Goal: Task Accomplishment & Management: Manage account settings

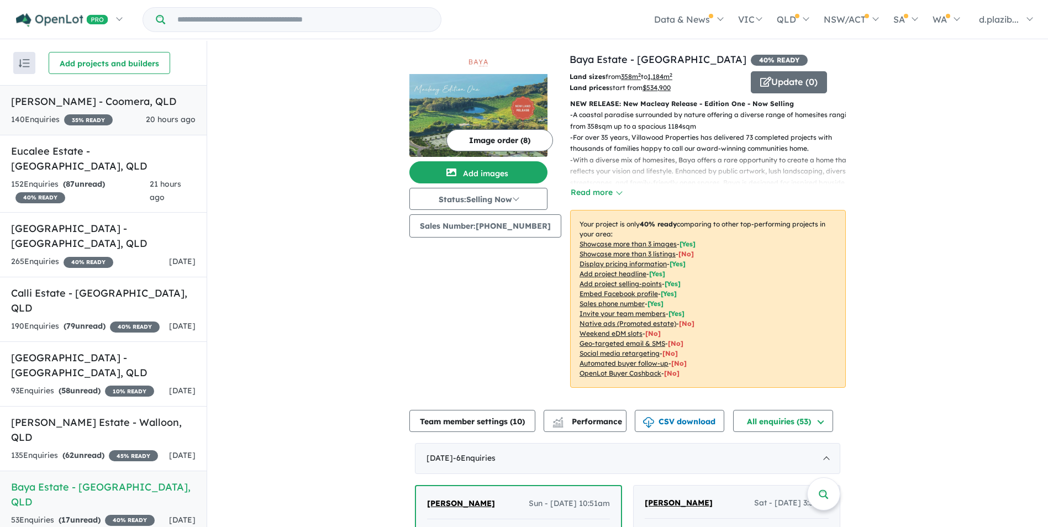
click at [154, 119] on span "20 hours ago" at bounding box center [171, 119] width 50 height 10
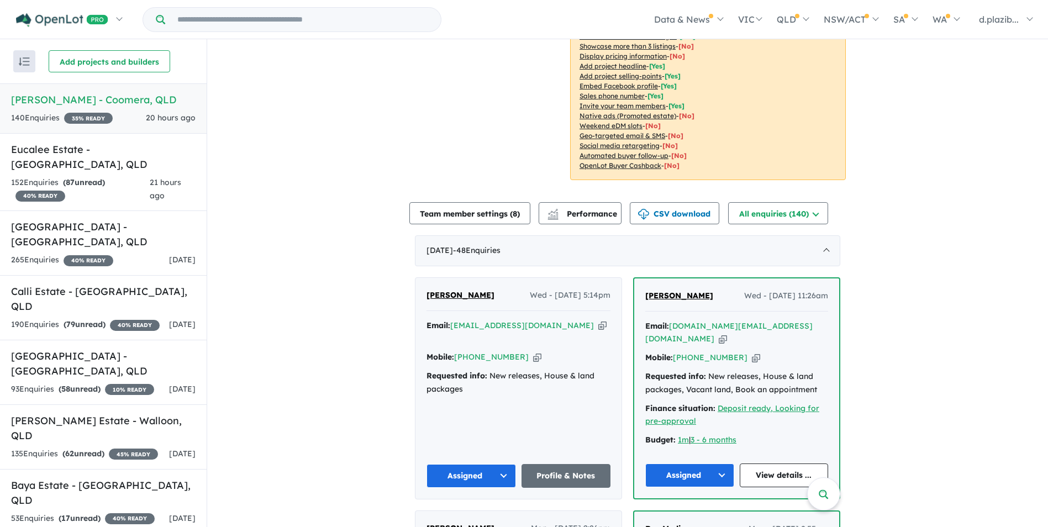
scroll to position [493, 0]
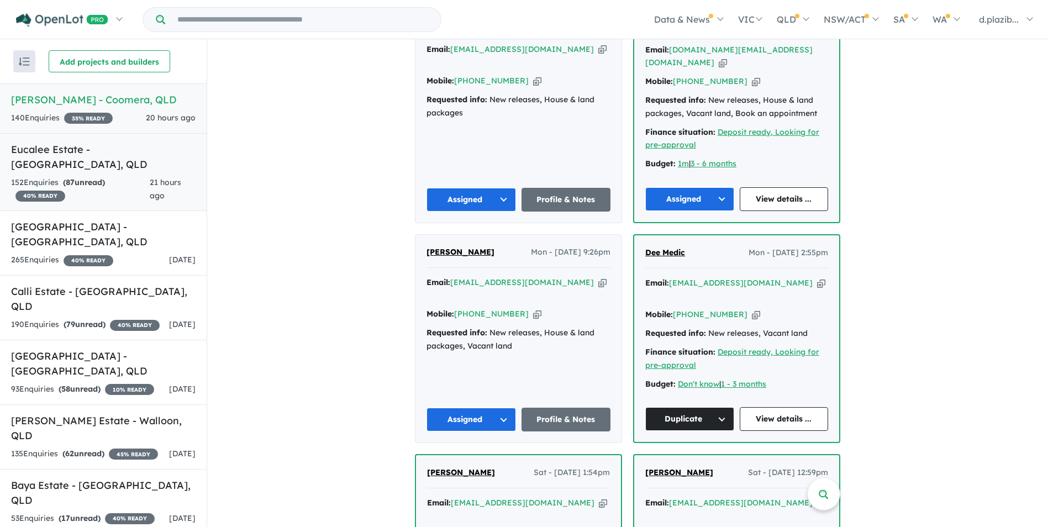
click at [116, 153] on h5 "Eucalee Estate - [GEOGRAPHIC_DATA] , [GEOGRAPHIC_DATA]" at bounding box center [103, 157] width 184 height 30
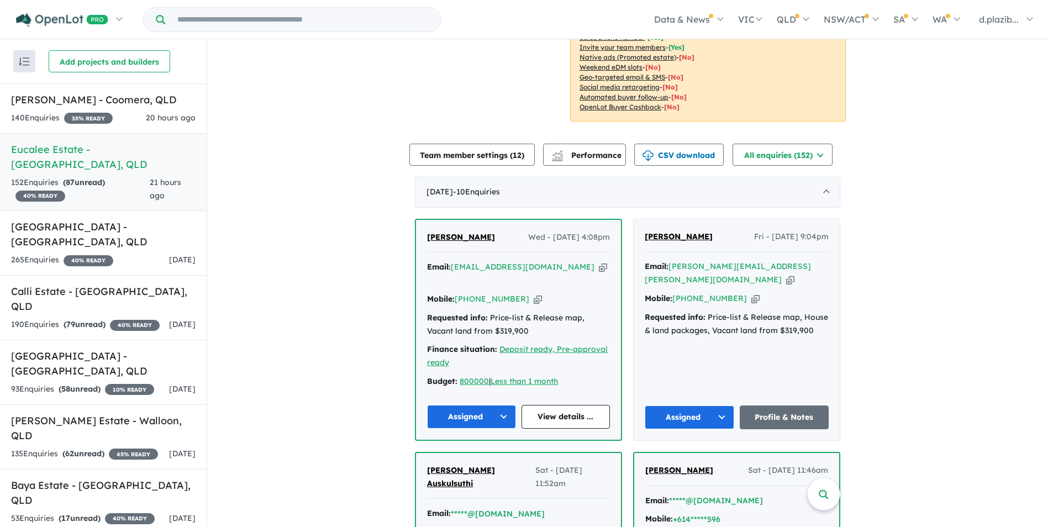
scroll to position [497, 0]
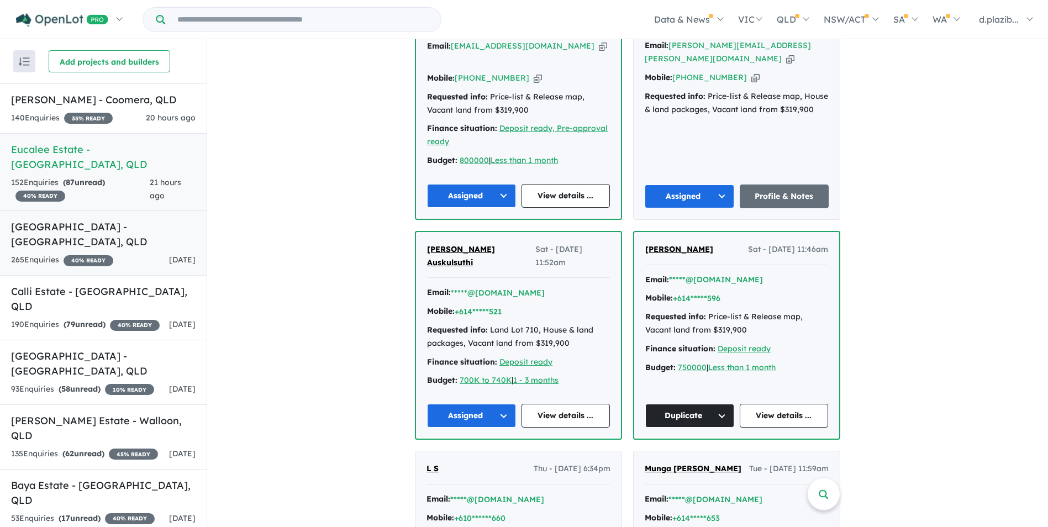
click at [128, 210] on link "Bellevue Estate - [GEOGRAPHIC_DATA] , [GEOGRAPHIC_DATA] 265 Enquir ies ( 0 unre…" at bounding box center [103, 242] width 207 height 65
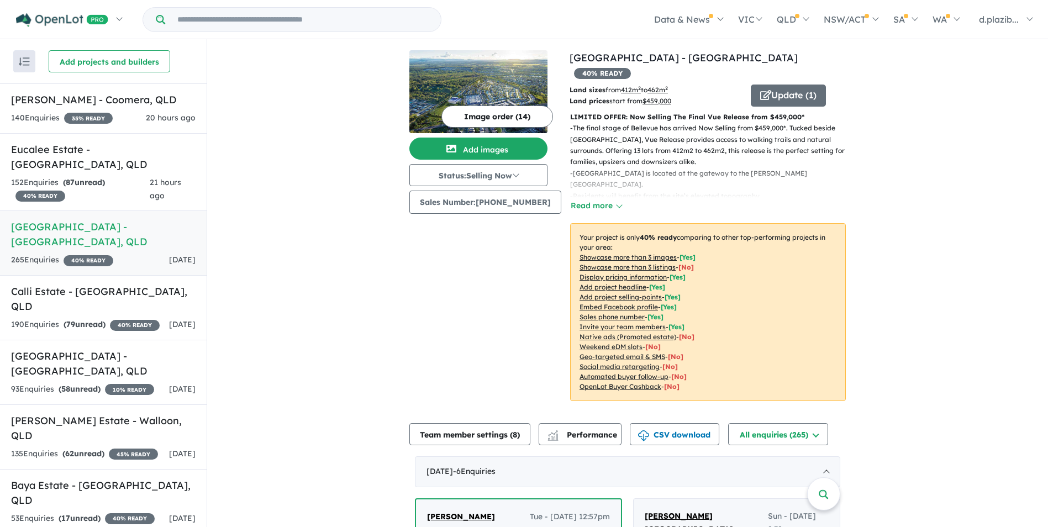
scroll to position [276, 0]
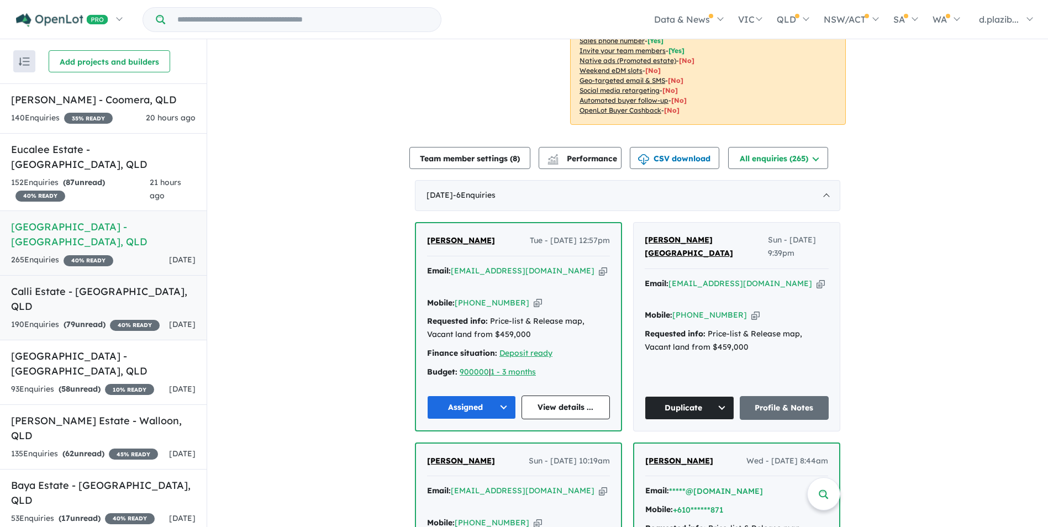
click at [132, 318] on div "190 Enquir ies ( 79 unread) 40 % READY" at bounding box center [85, 324] width 149 height 13
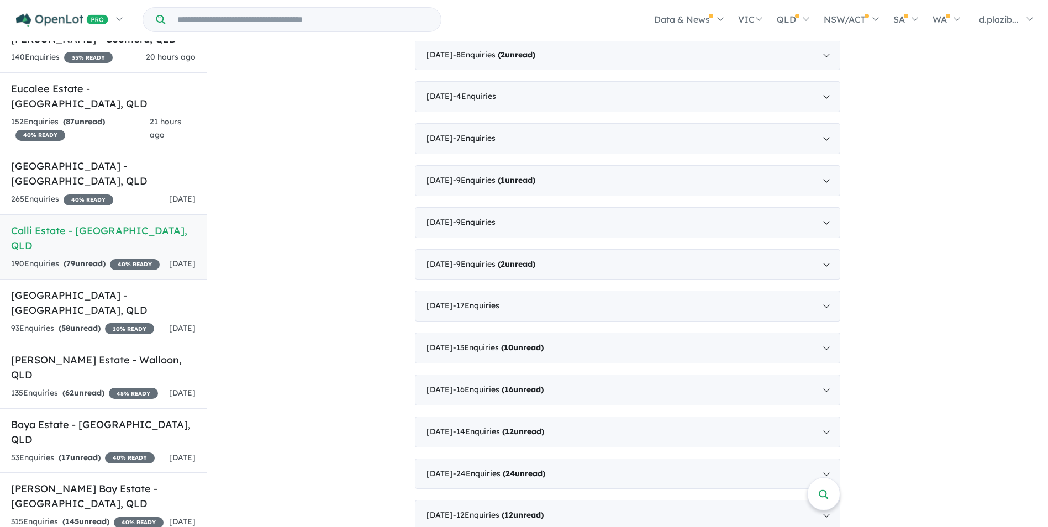
scroll to position [2, 0]
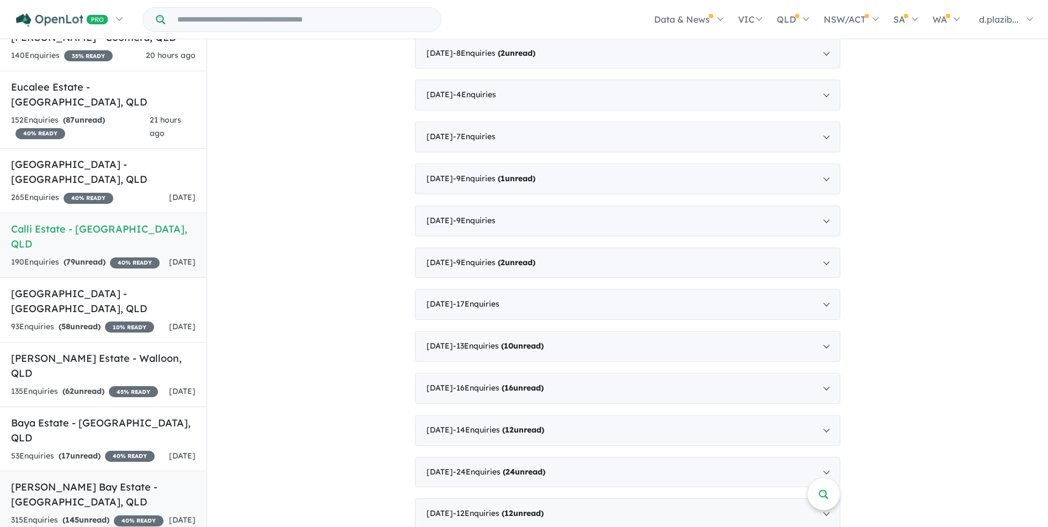
click at [108, 479] on h5 "[PERSON_NAME] Bay Estate - [GEOGRAPHIC_DATA] , [GEOGRAPHIC_DATA]" at bounding box center [103, 494] width 184 height 30
